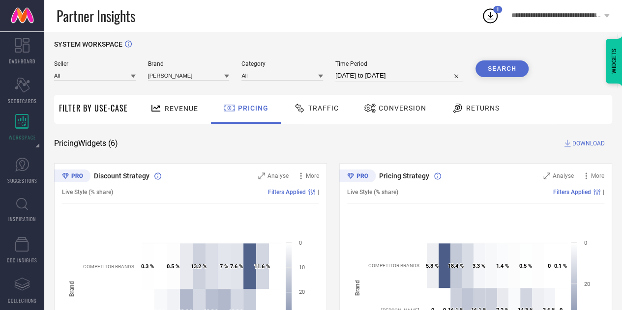
scroll to position [5, 0]
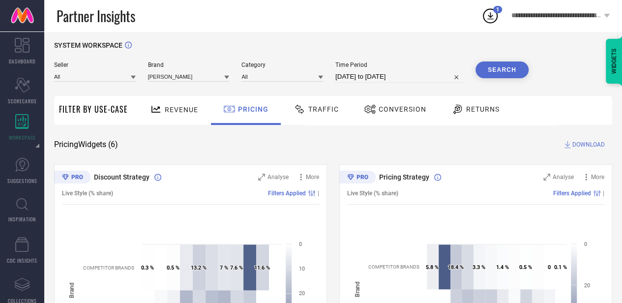
select select "8"
select select "2025"
select select "9"
select select "2025"
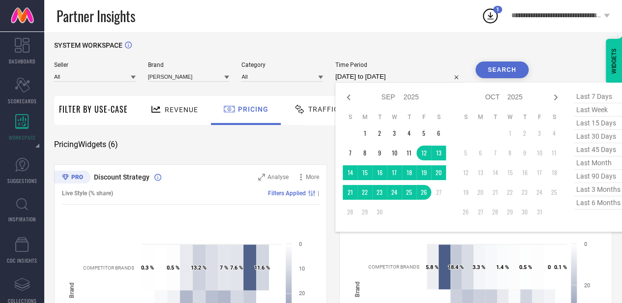
click at [405, 78] on input "[DATE] to [DATE]" at bounding box center [399, 77] width 128 height 12
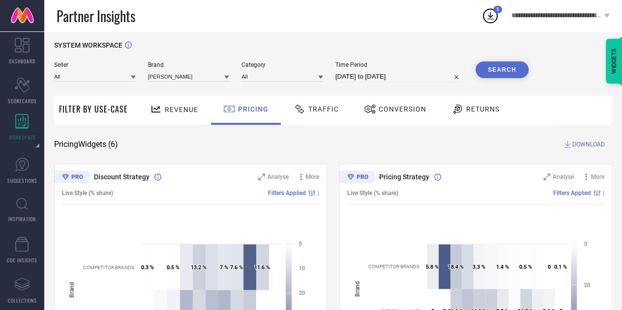
click at [369, 19] on div "Partner Insights" at bounding box center [269, 15] width 425 height 31
click at [335, 21] on div "Partner Insights" at bounding box center [269, 15] width 425 height 31
click at [255, 26] on div "Partner Insights" at bounding box center [269, 15] width 425 height 31
click at [432, 14] on div "Partner Insights" at bounding box center [269, 15] width 425 height 31
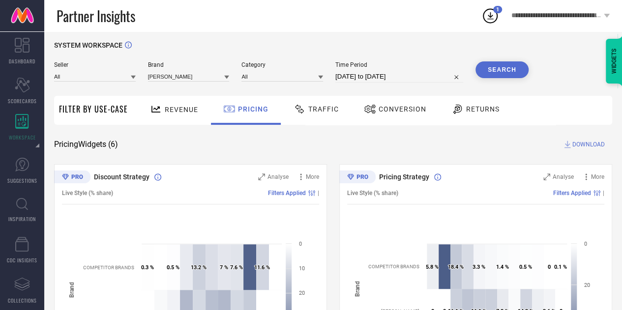
click at [359, 15] on div "Partner Insights" at bounding box center [269, 15] width 425 height 31
click at [236, 23] on div "Partner Insights" at bounding box center [269, 15] width 425 height 31
